Goal: Book appointment/travel/reservation

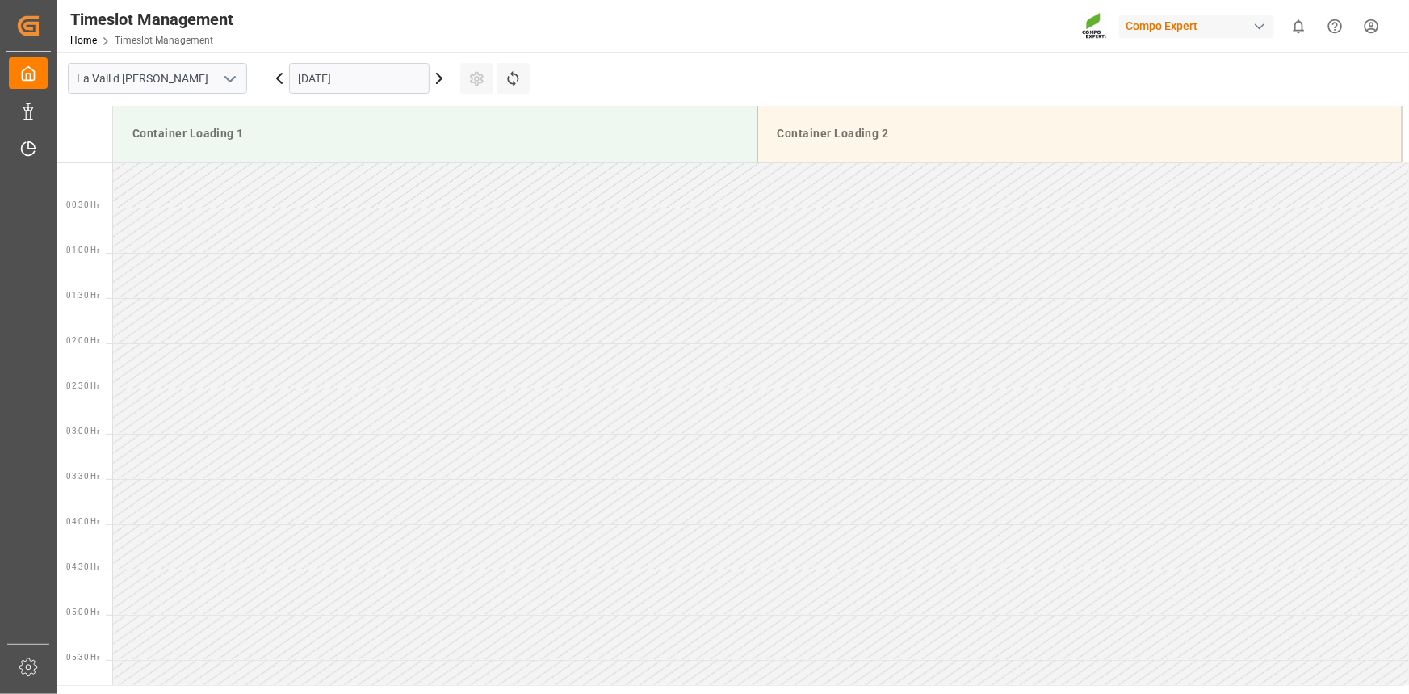
scroll to position [510, 0]
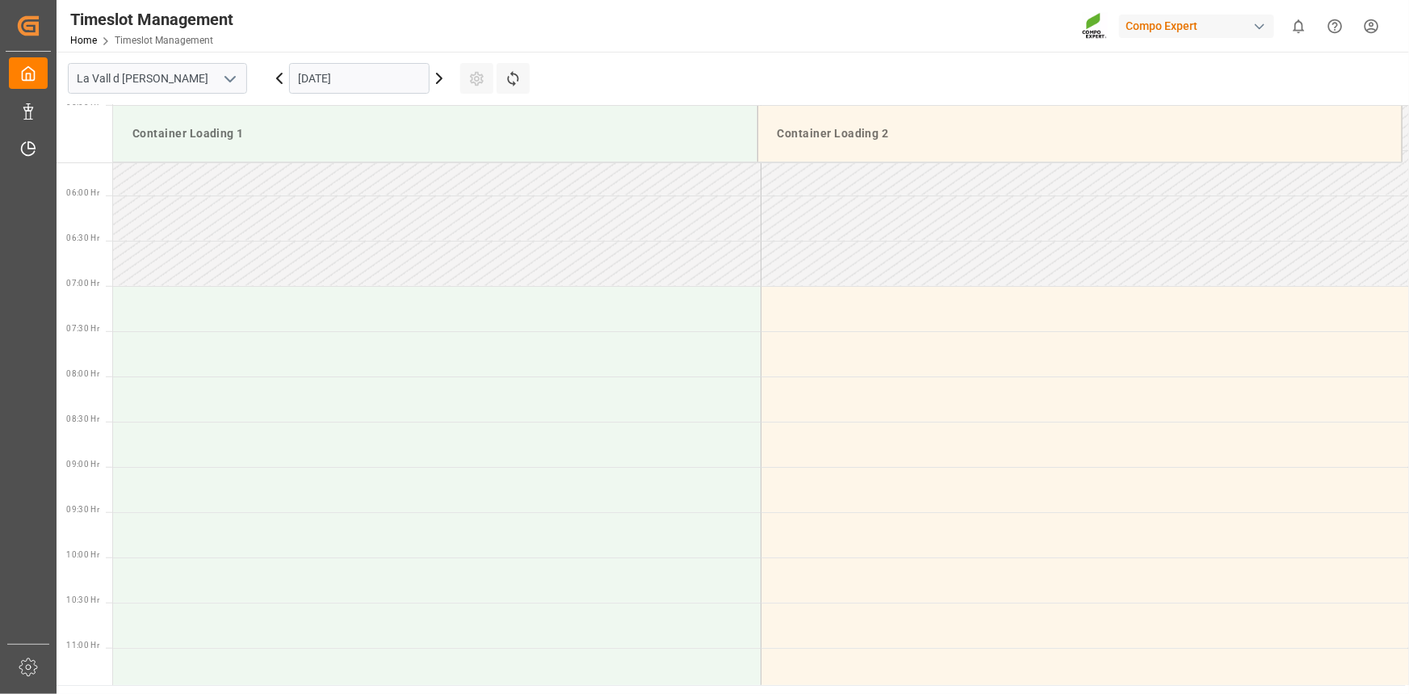
click at [320, 77] on input "[DATE]" at bounding box center [359, 78] width 141 height 31
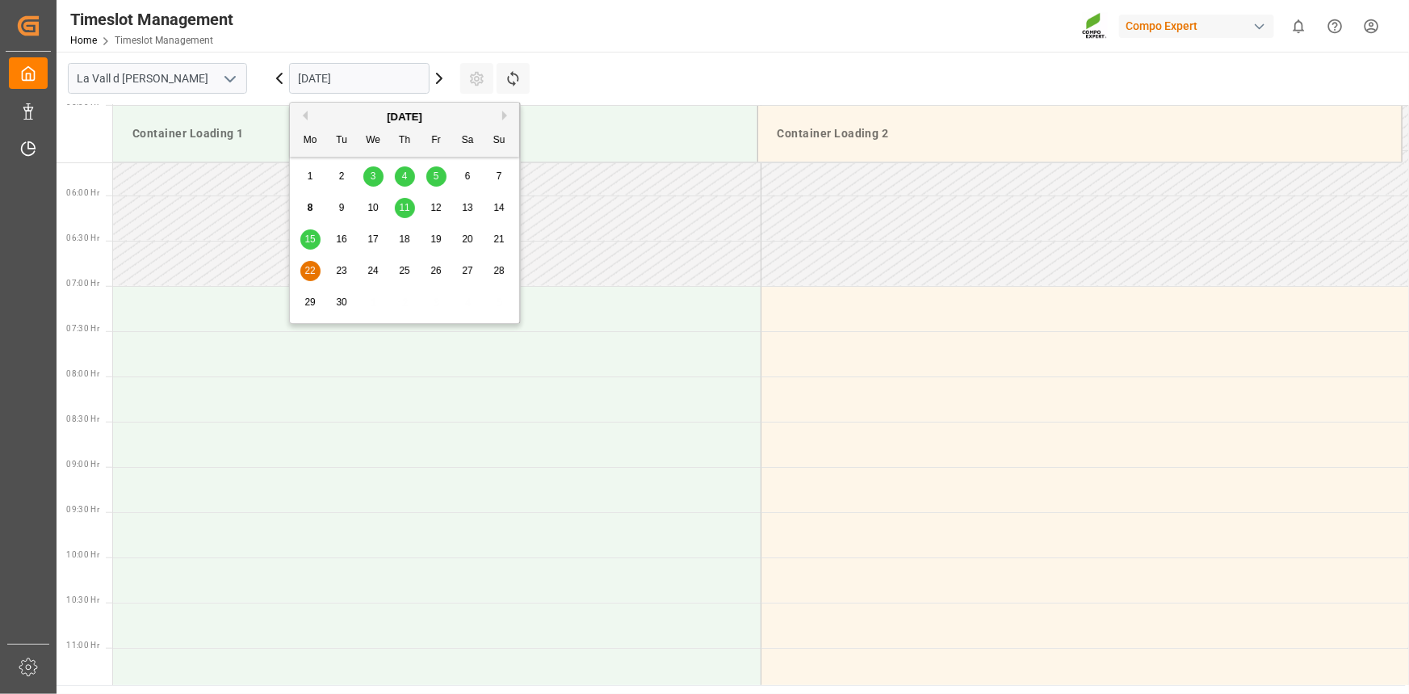
click at [313, 267] on span "22" at bounding box center [309, 270] width 10 height 11
